Goal: Book appointment/travel/reservation

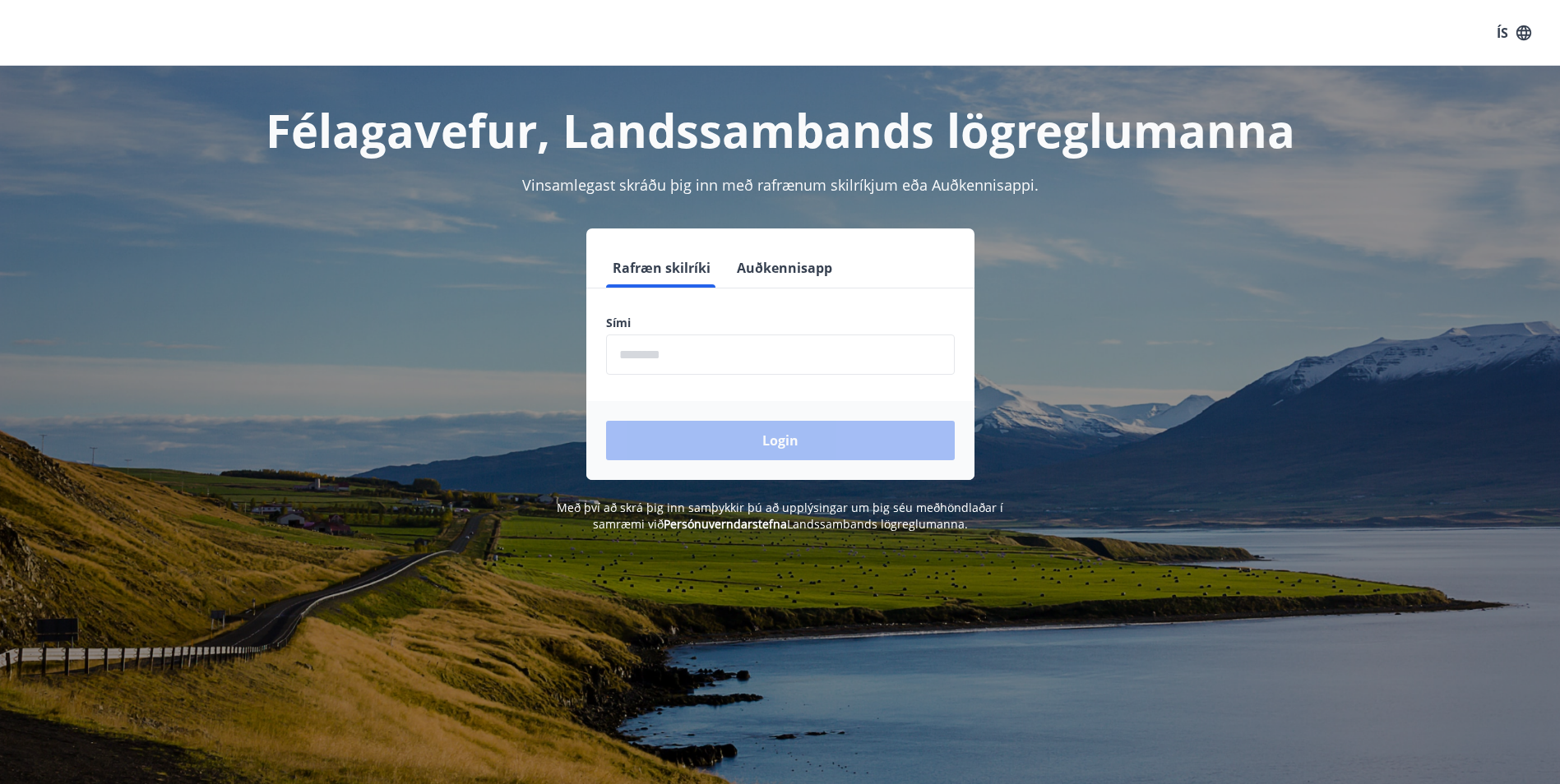
click at [741, 351] on input "phone" at bounding box center [780, 354] width 349 height 40
type input "********"
click at [769, 450] on button "Login" at bounding box center [780, 440] width 349 height 39
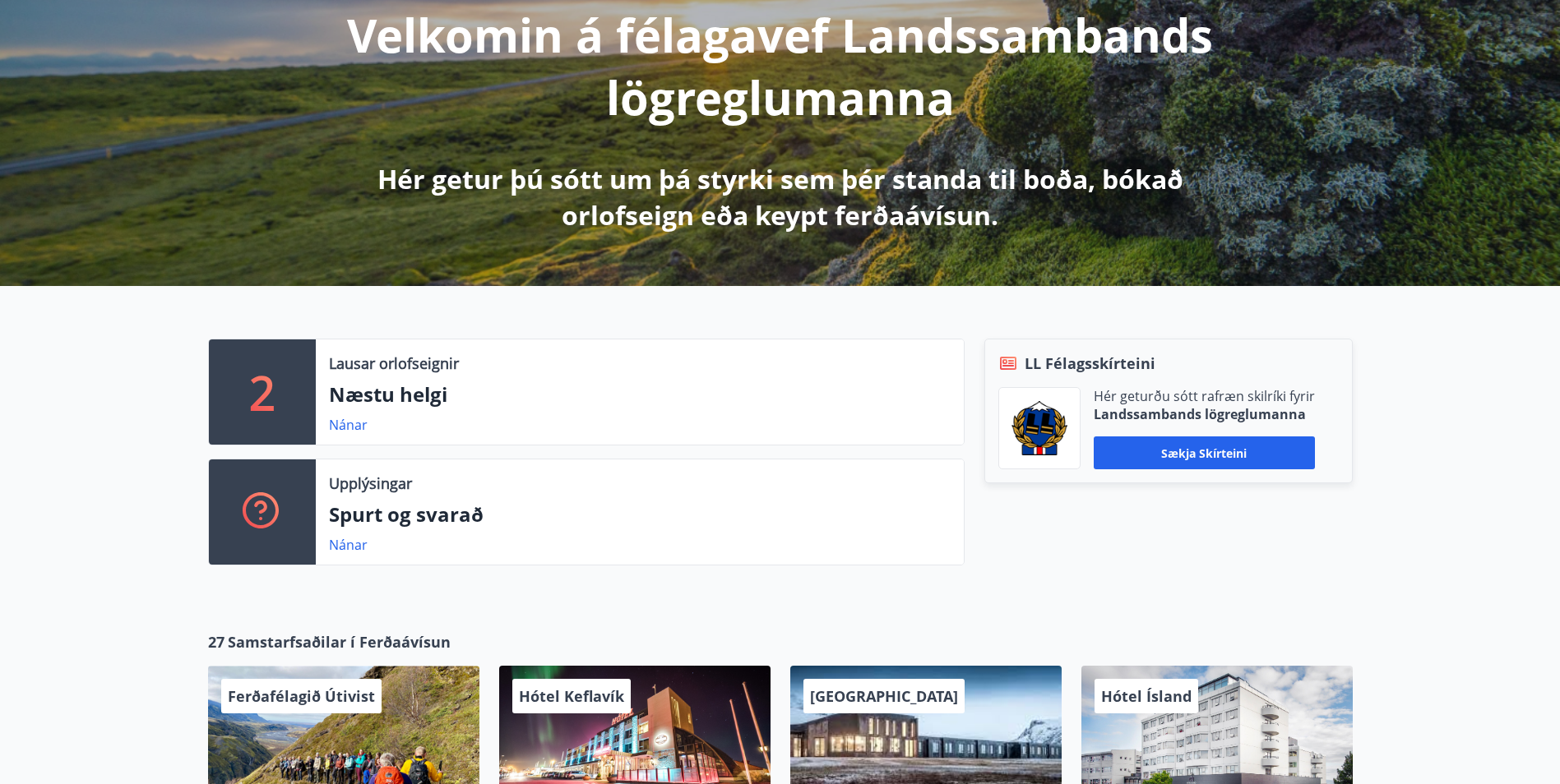
scroll to position [247, 0]
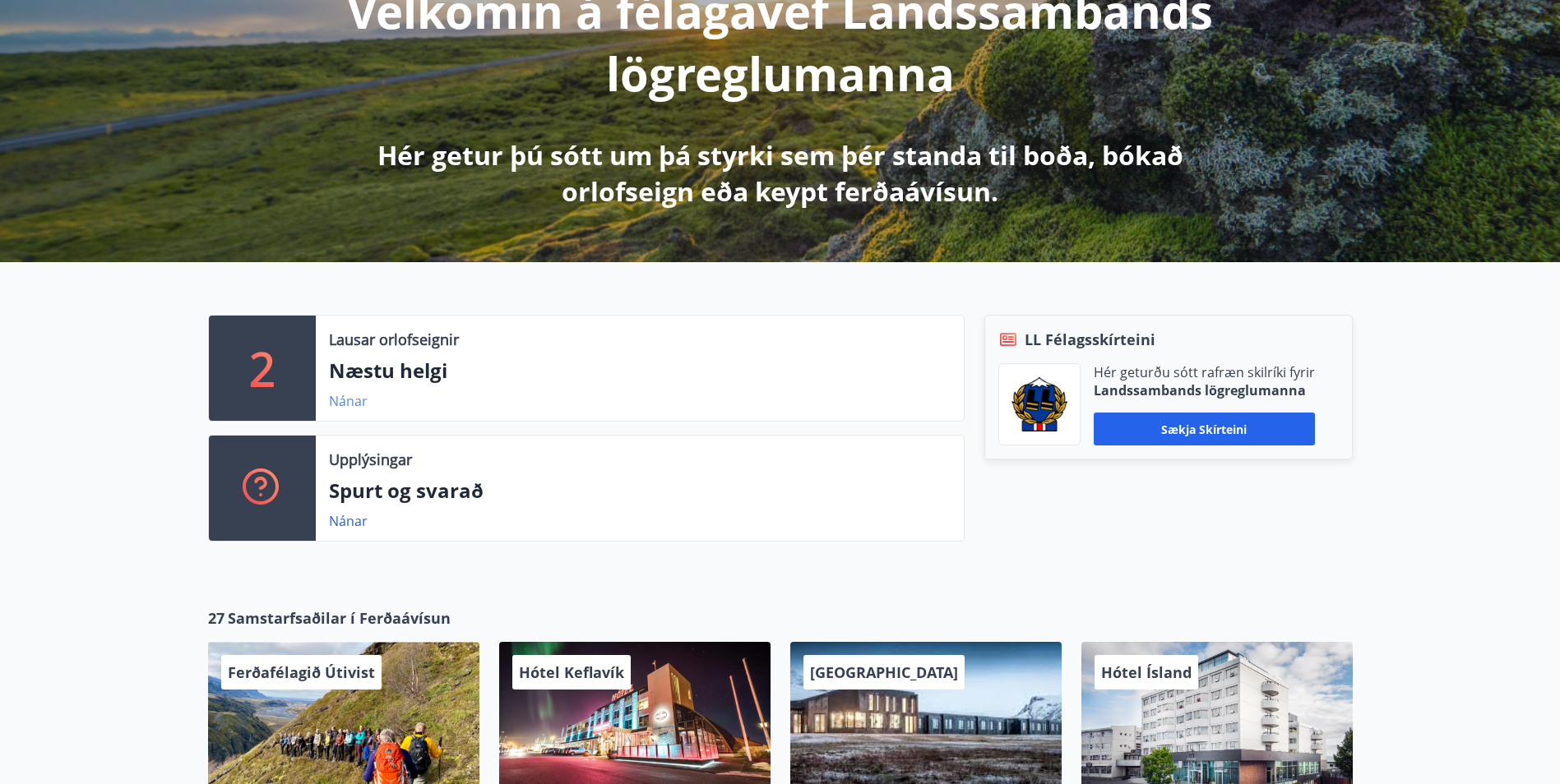
click at [348, 397] on link "Nánar" at bounding box center [348, 401] width 39 height 18
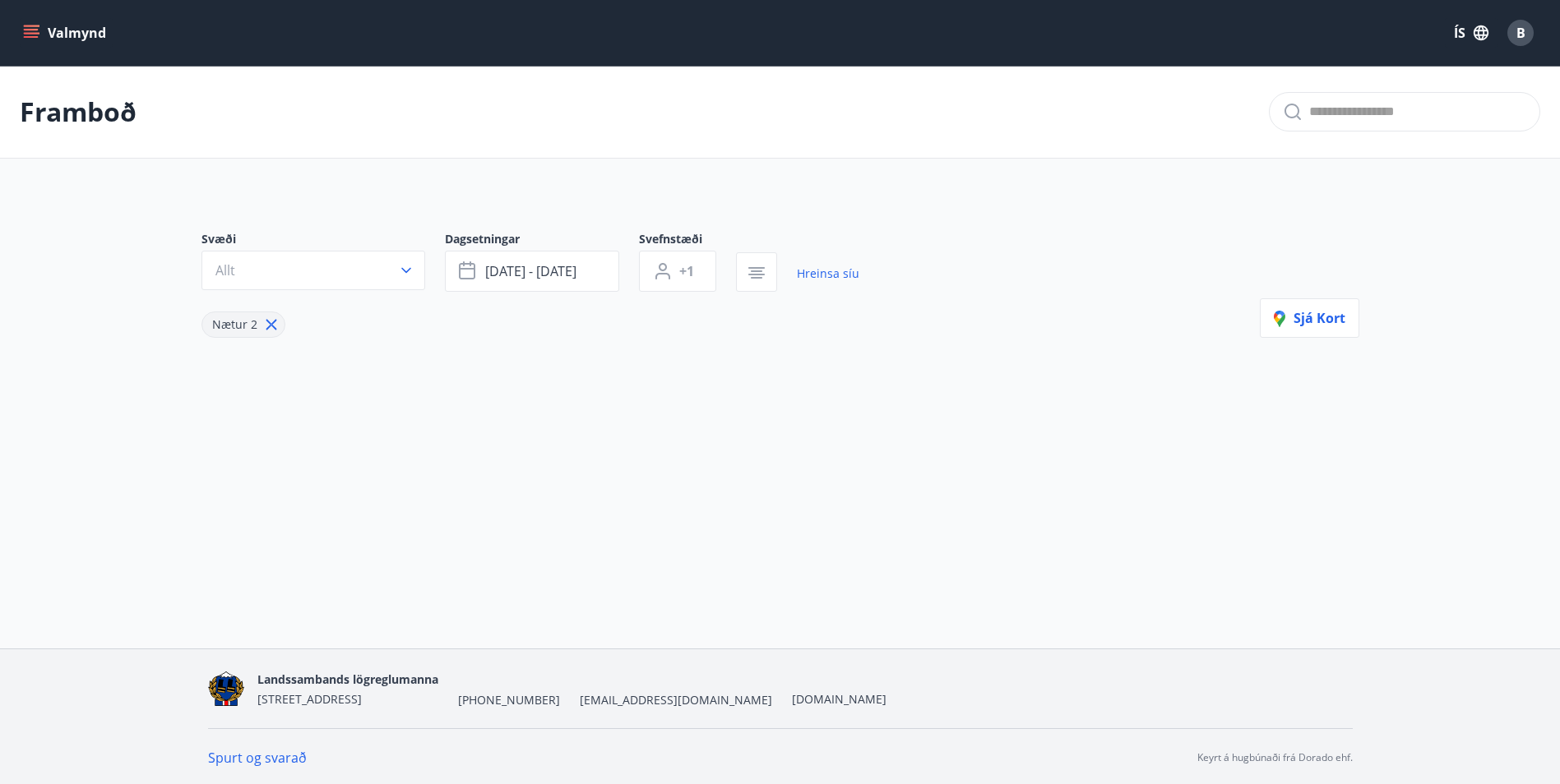
type input "*"
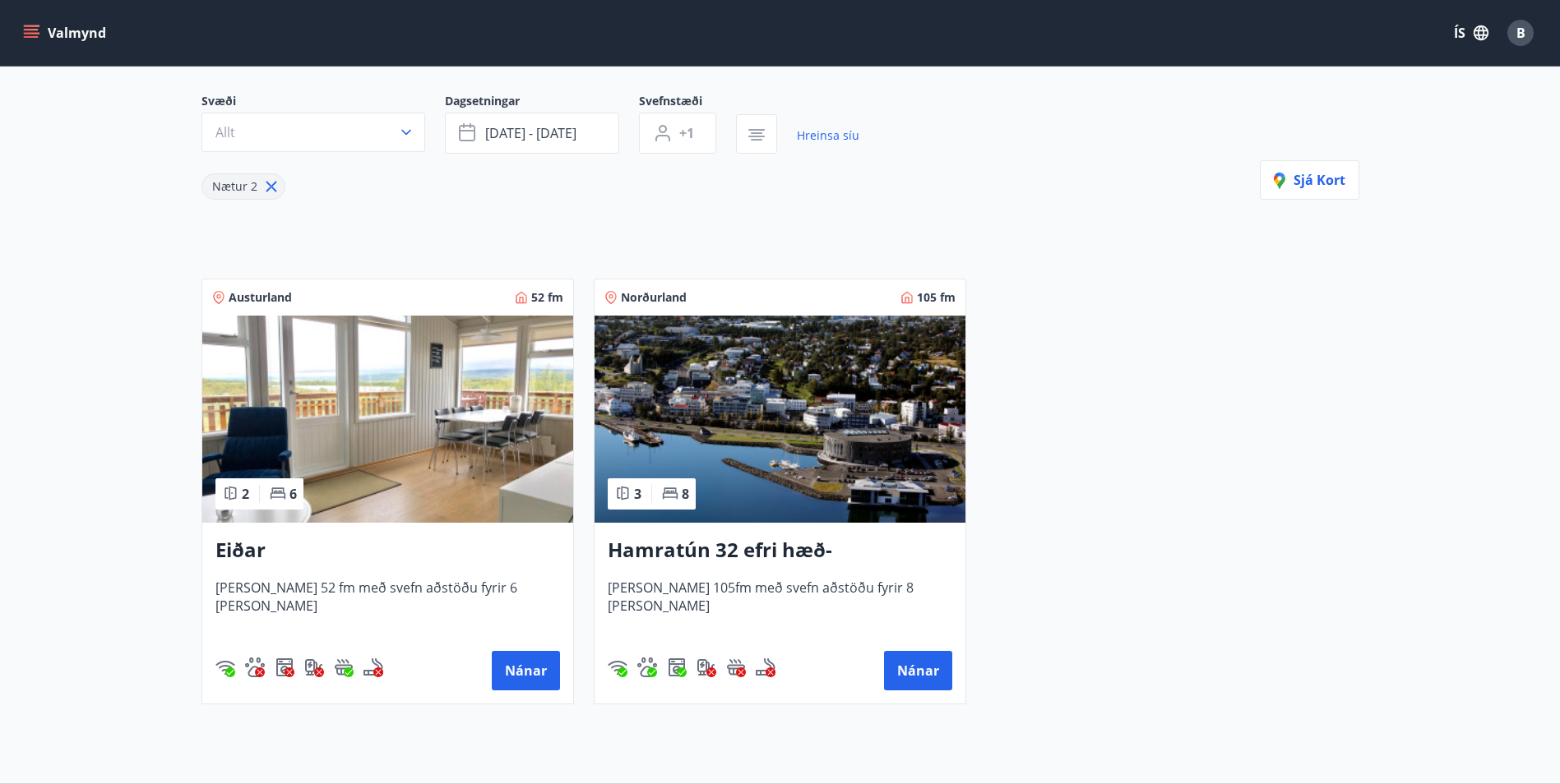
scroll to position [165, 0]
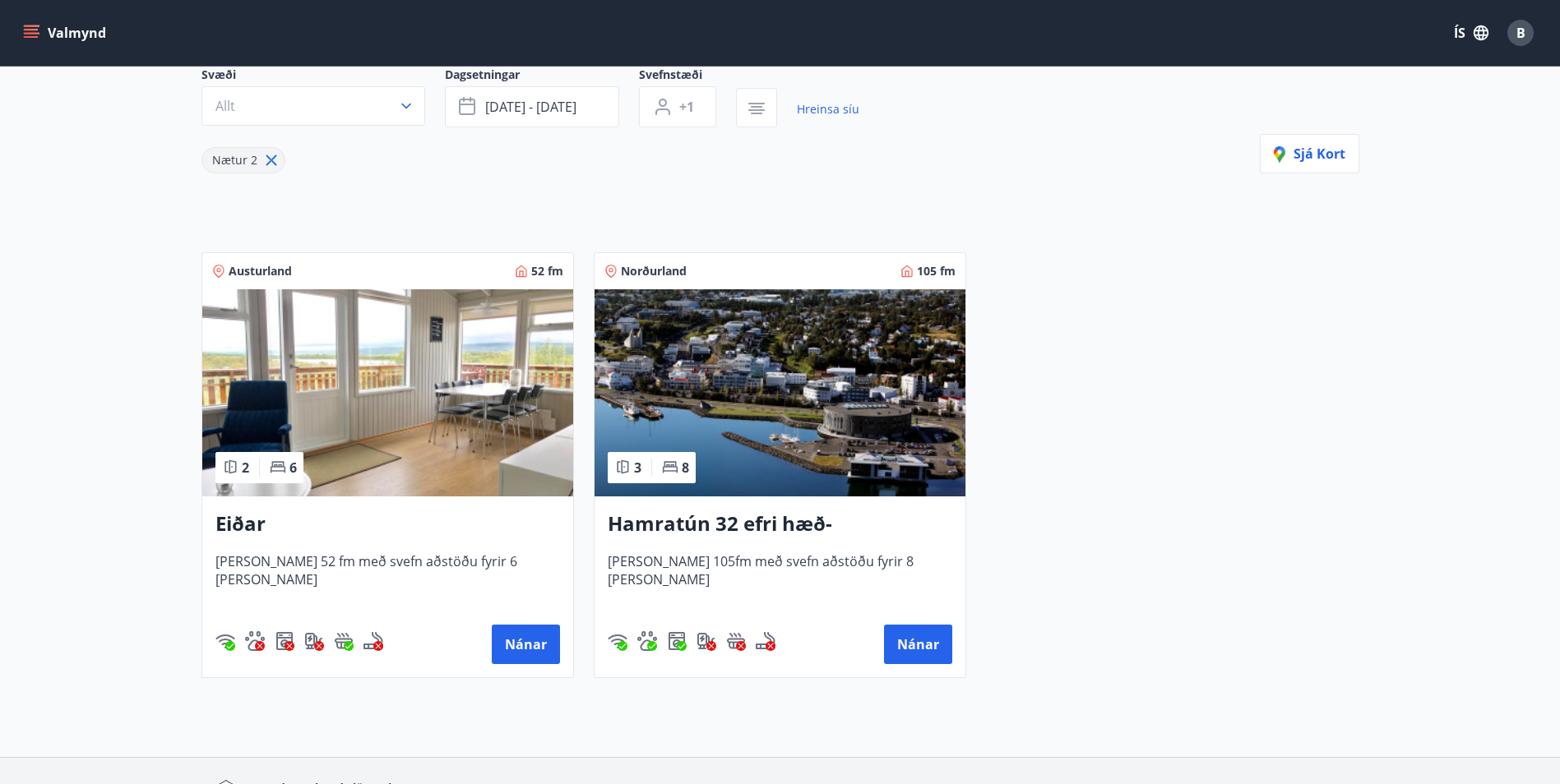
click at [441, 366] on img at bounding box center [387, 392] width 371 height 207
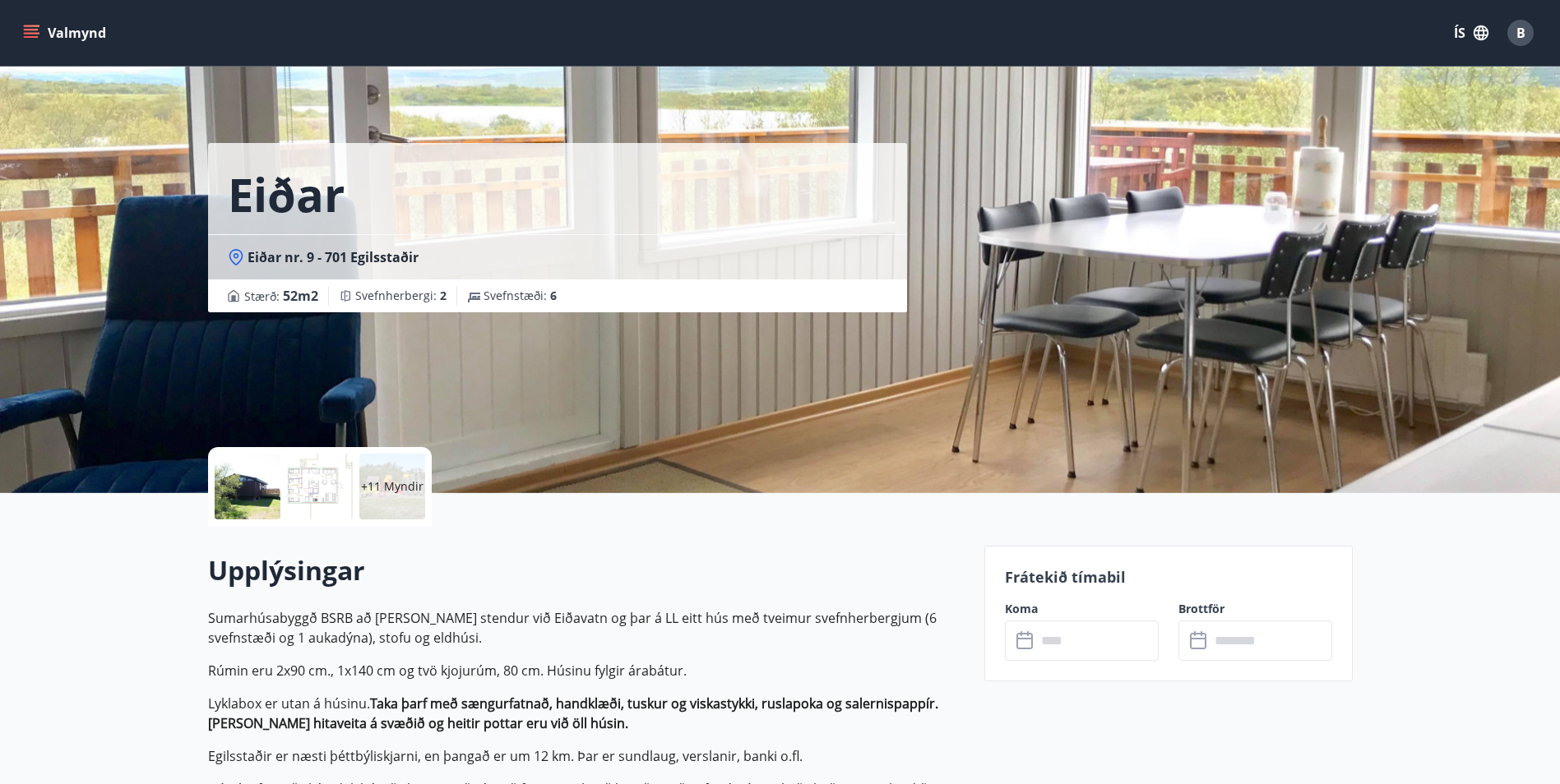
scroll to position [3, 0]
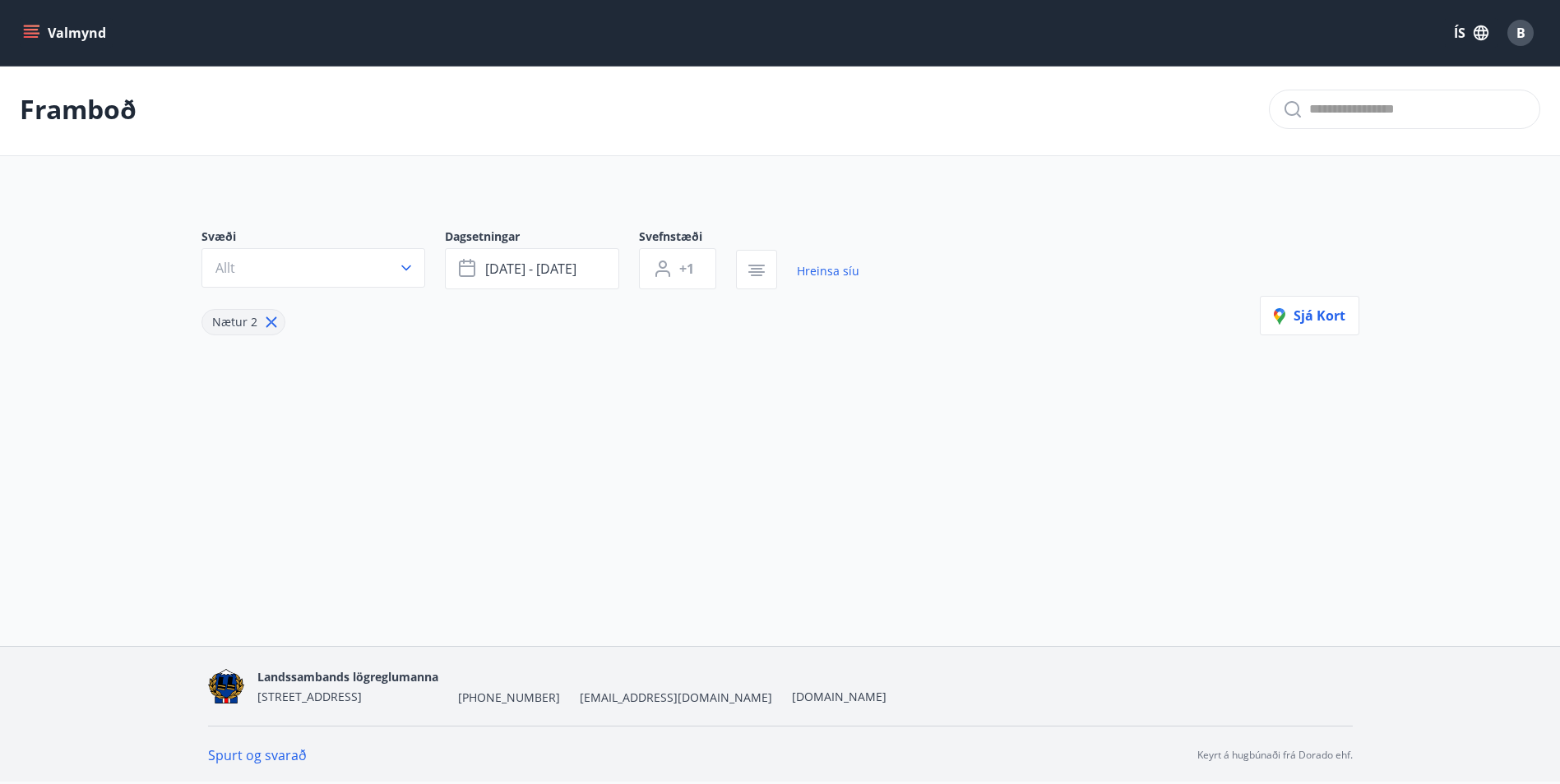
type input "*"
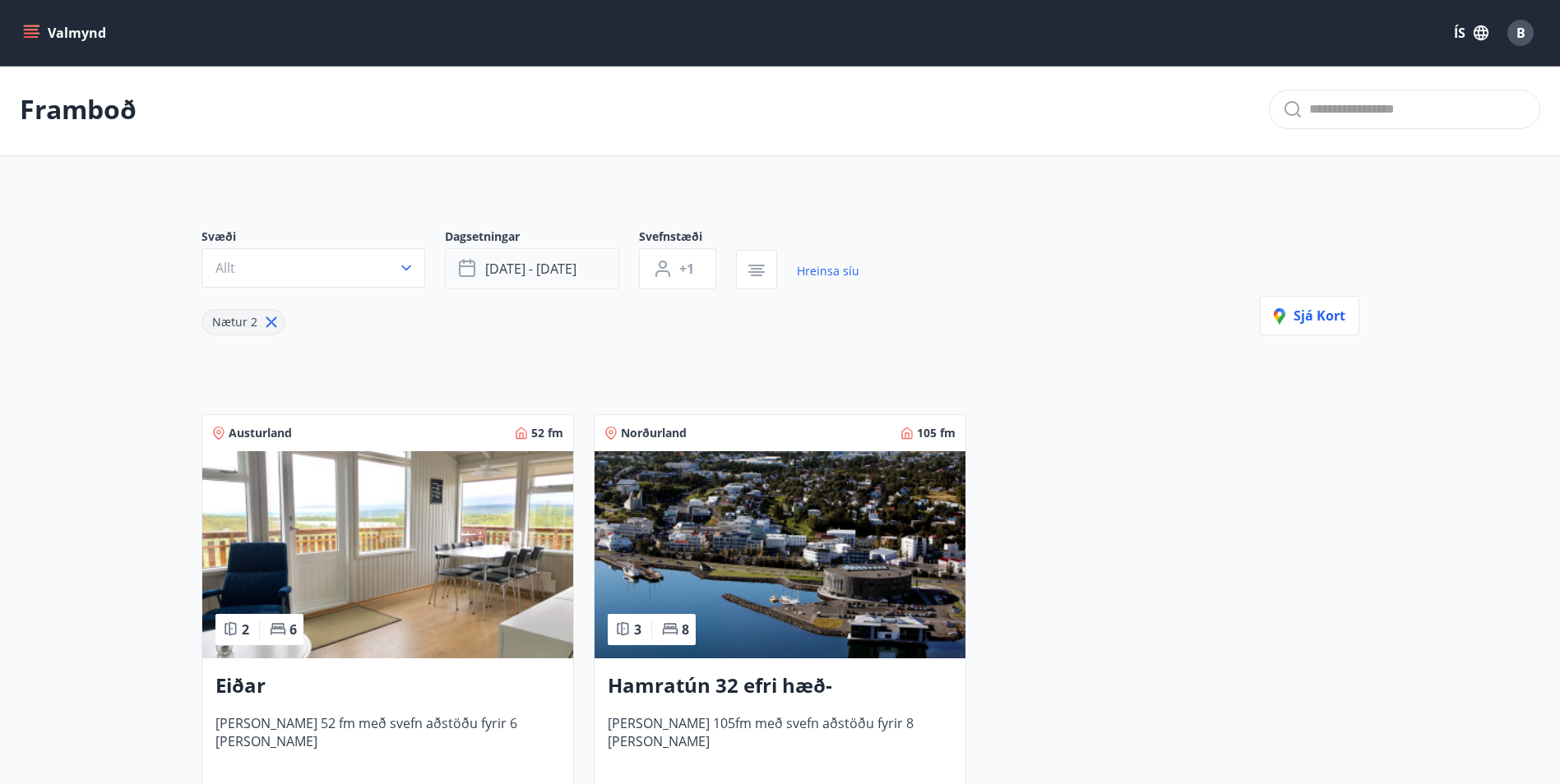
click at [547, 270] on span "[DATE] - [DATE]" at bounding box center [531, 269] width 92 height 18
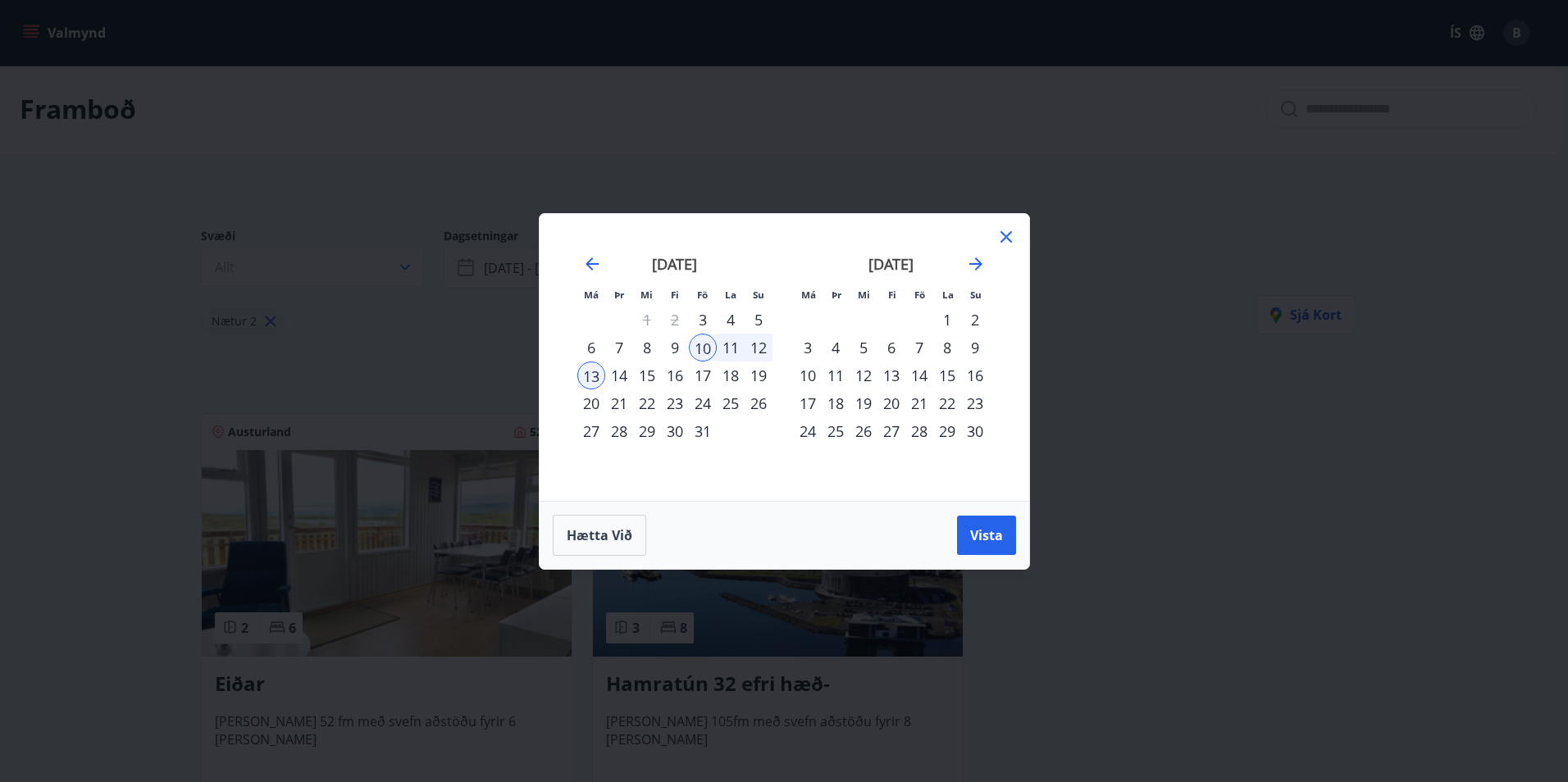
click at [706, 318] on div "3" at bounding box center [702, 319] width 28 height 28
click at [600, 345] on div "6" at bounding box center [591, 347] width 28 height 28
click at [978, 530] on span "Vista" at bounding box center [987, 535] width 33 height 18
